Goal: Check status: Check status

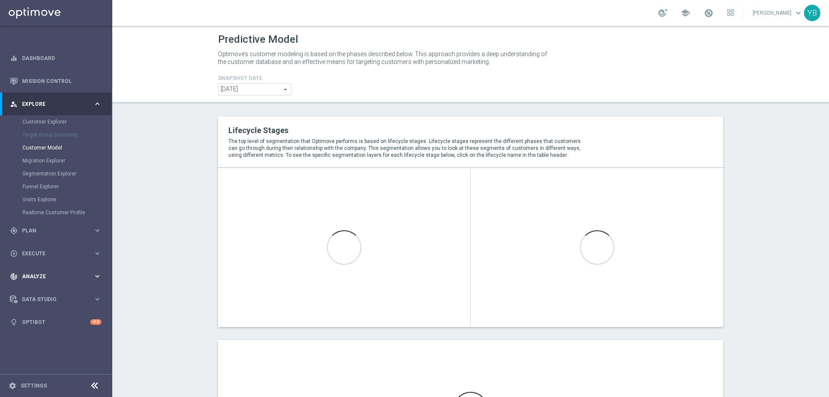
click at [98, 274] on icon "keyboard_arrow_right" at bounding box center [97, 276] width 8 height 8
click at [97, 254] on icon "keyboard_arrow_right" at bounding box center [97, 255] width 8 height 8
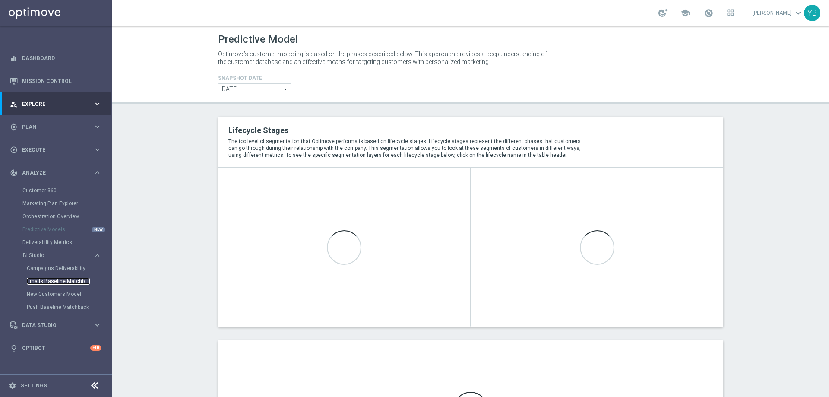
click at [52, 278] on link "Emails Baseline Matchback" at bounding box center [58, 281] width 63 height 7
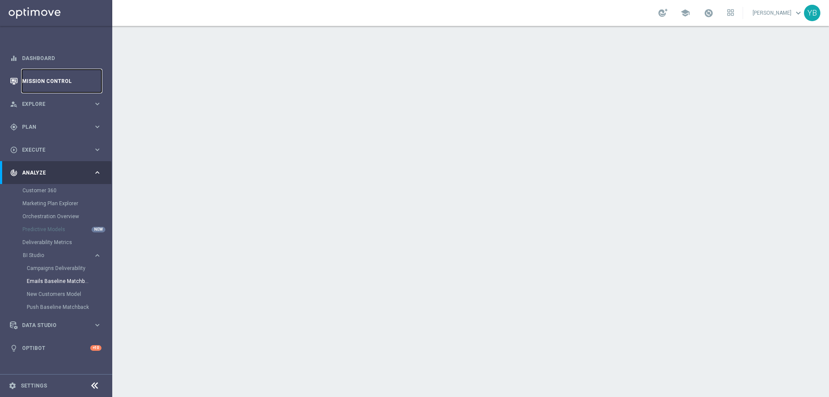
click at [40, 79] on link "Mission Control" at bounding box center [61, 81] width 79 height 23
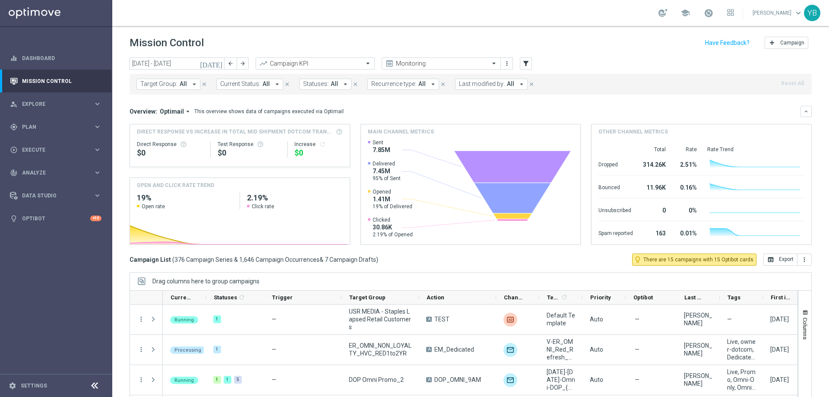
click at [220, 65] on icon "[DATE]" at bounding box center [211, 64] width 23 height 8
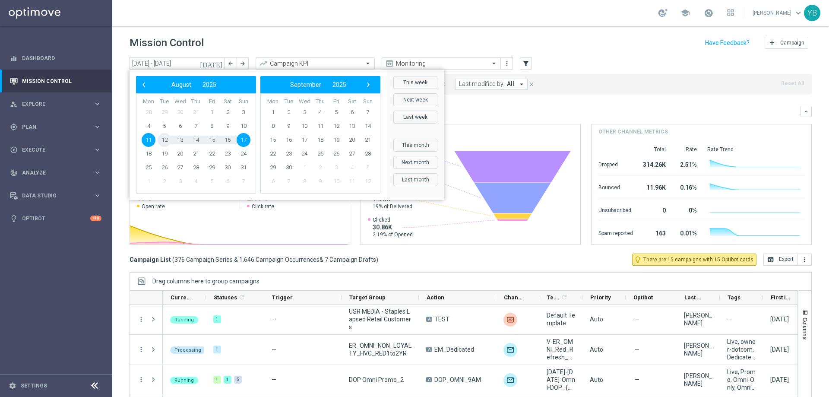
click at [162, 139] on span "12" at bounding box center [165, 140] width 14 height 14
type input "[DATE] - [DATE]"
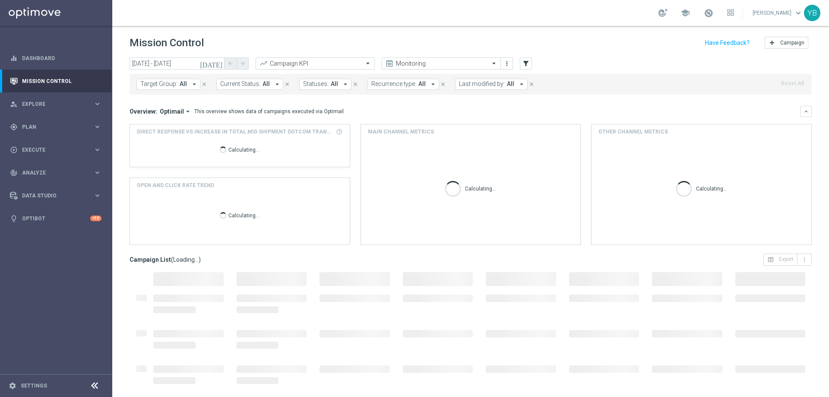
click at [184, 112] on icon "arrow_drop_down" at bounding box center [188, 111] width 8 height 8
click at [170, 128] on div "Analysis" at bounding box center [163, 125] width 21 height 8
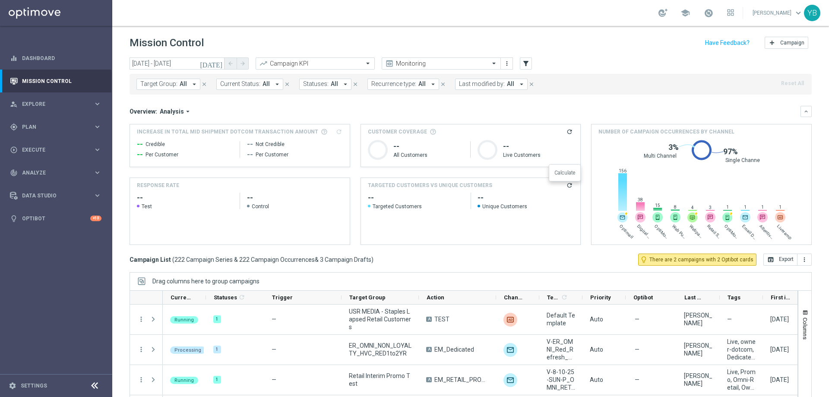
click at [566, 183] on icon "refresh" at bounding box center [569, 185] width 7 height 7
